Goal: Information Seeking & Learning: Find specific fact

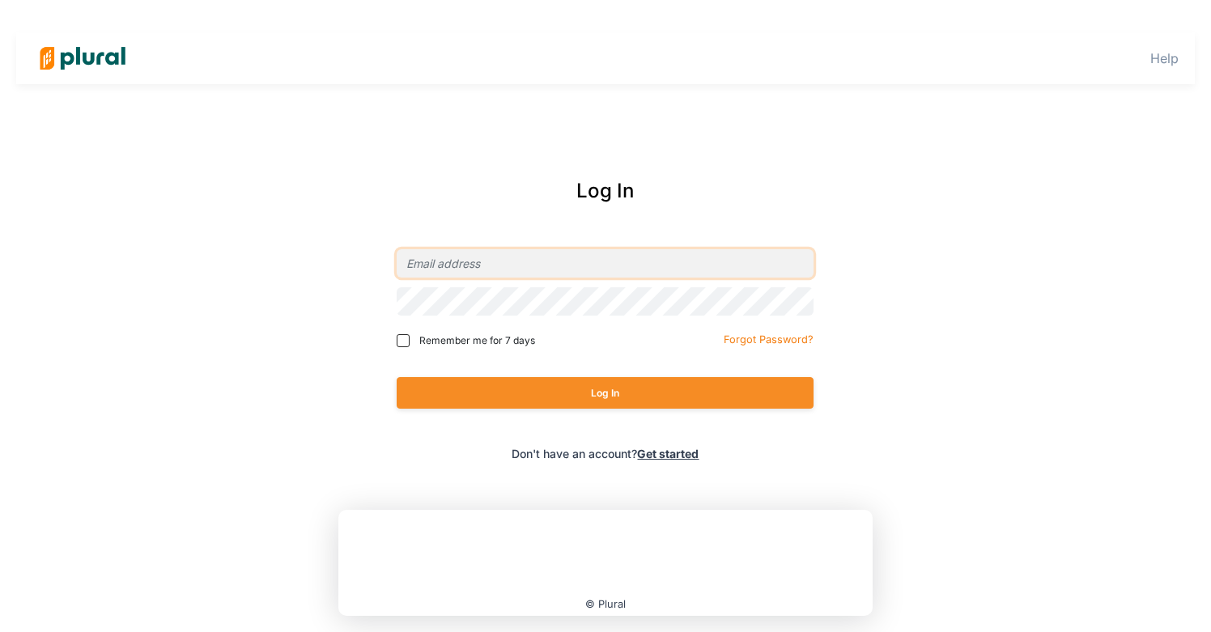
type input "[PERSON_NAME][EMAIL_ADDRESS][DOMAIN_NAME]"
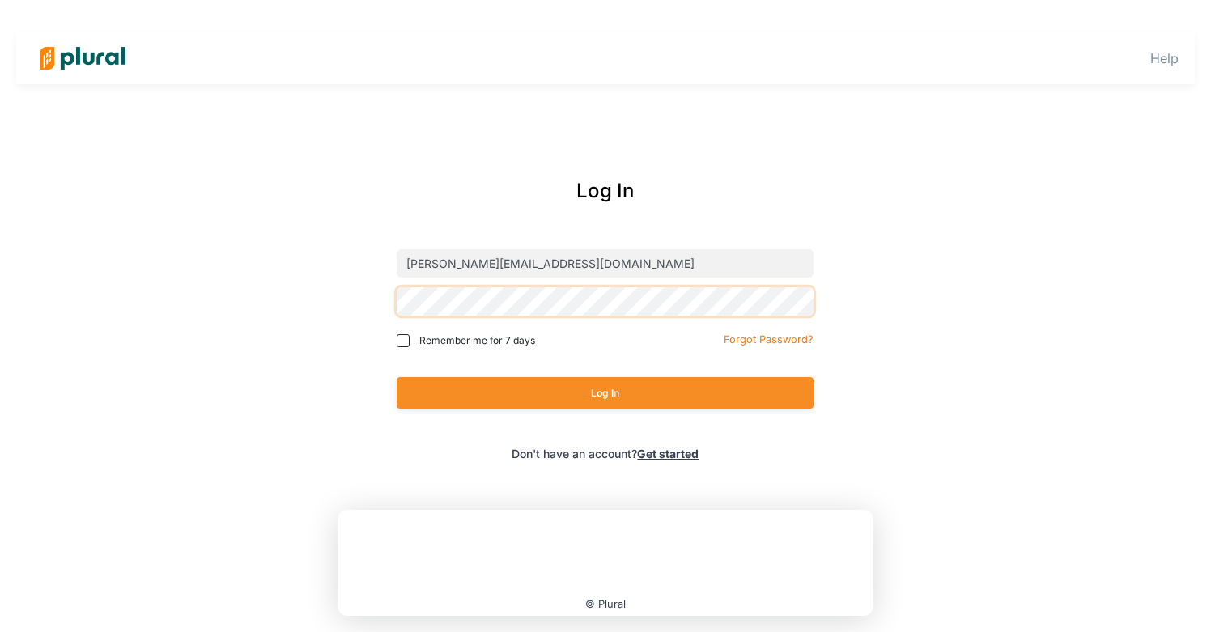
click at [605, 393] on button "Log In" at bounding box center [605, 393] width 417 height 32
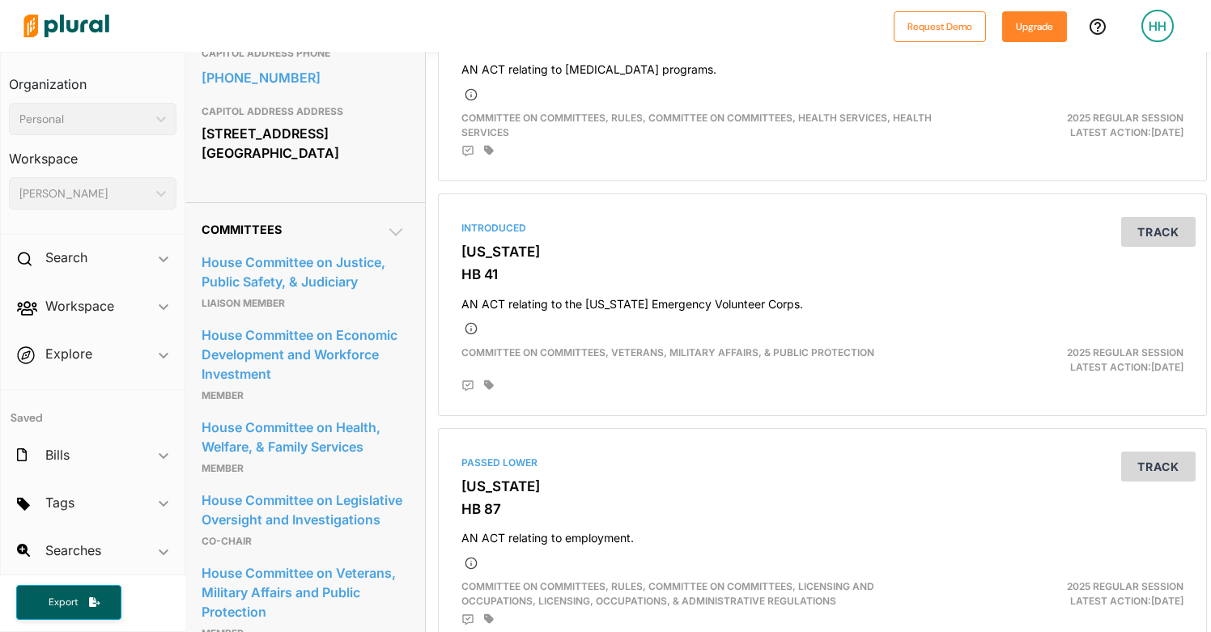
scroll to position [695, 4]
click at [356, 490] on link "House Committee on Legislative Oversight and Investigations" at bounding box center [304, 512] width 204 height 44
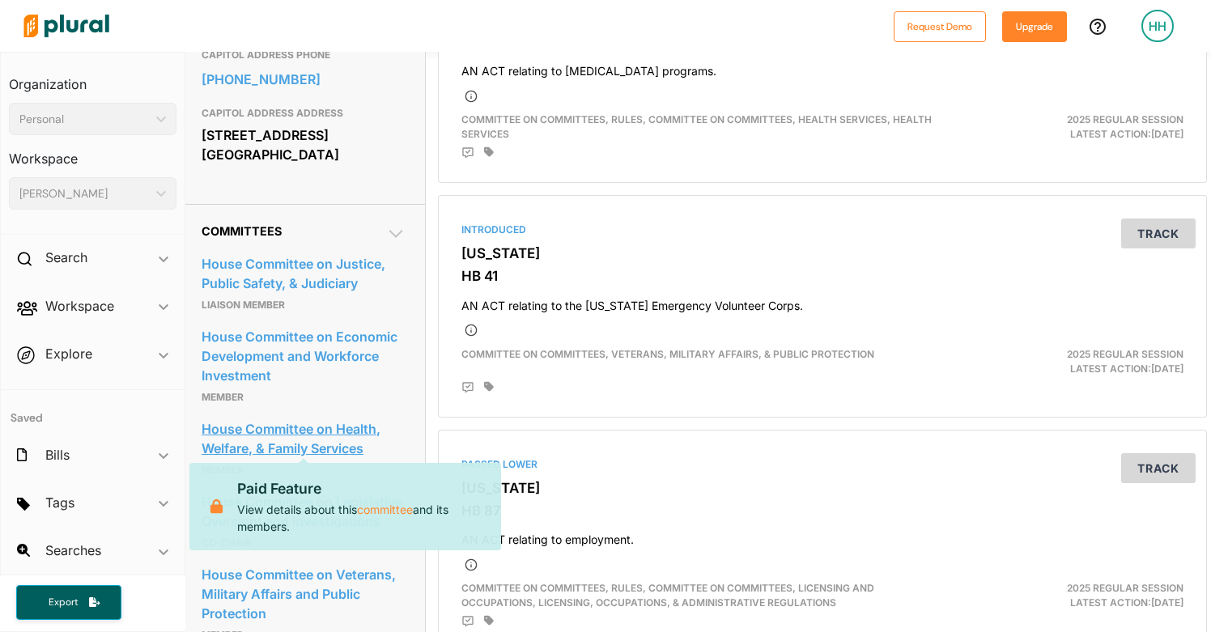
scroll to position [716, 4]
